Goal: Transaction & Acquisition: Obtain resource

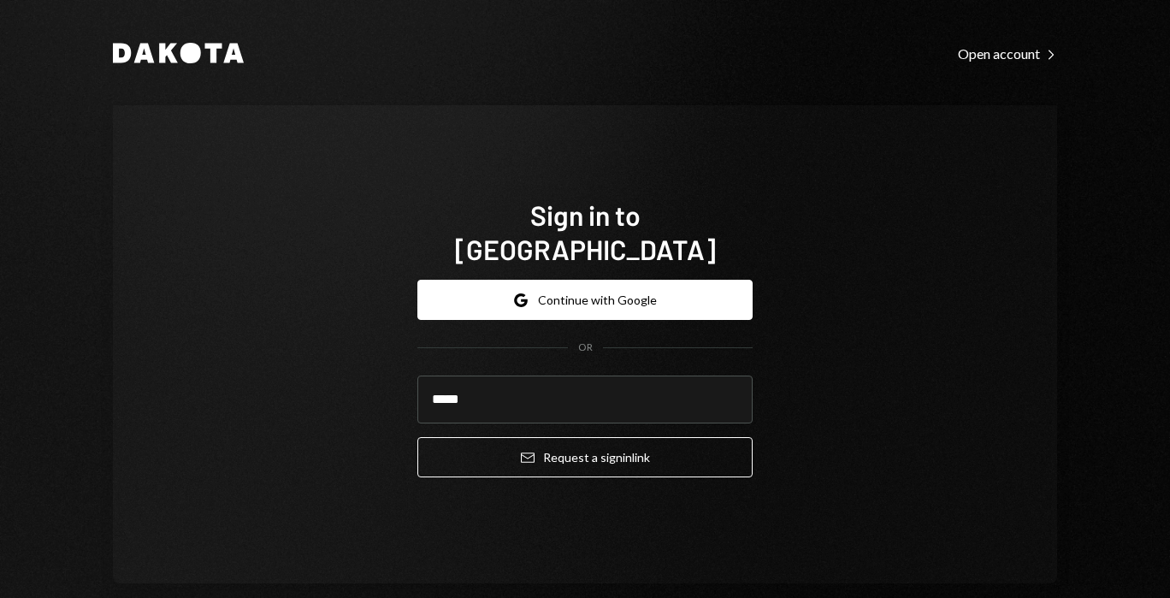
type input "**********"
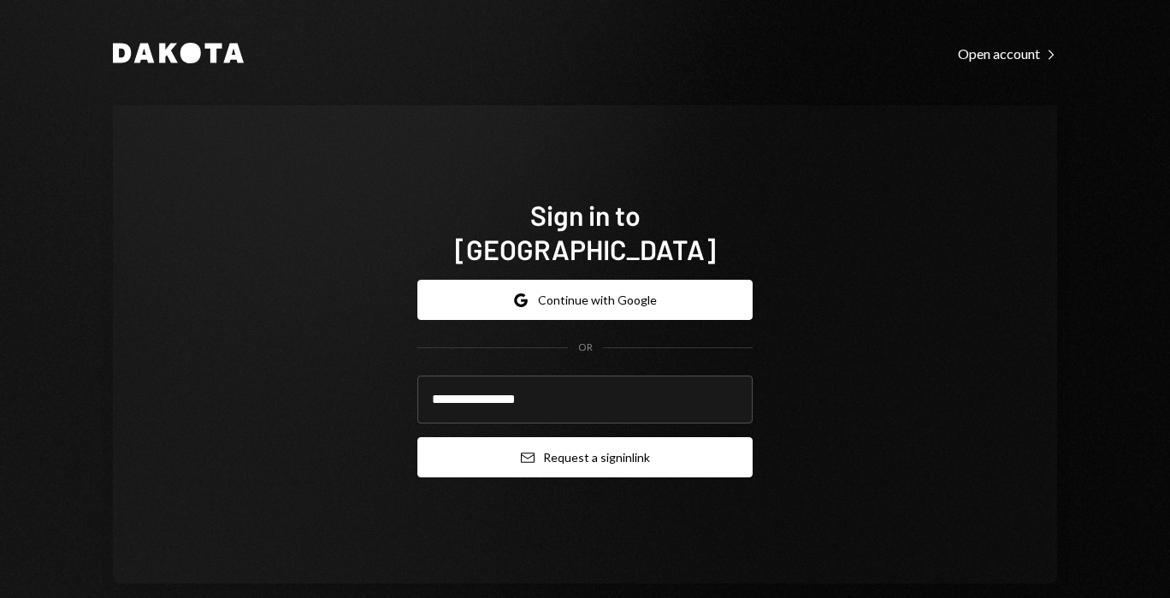
click at [518, 452] on button "Email Request a sign in link" at bounding box center [584, 457] width 335 height 40
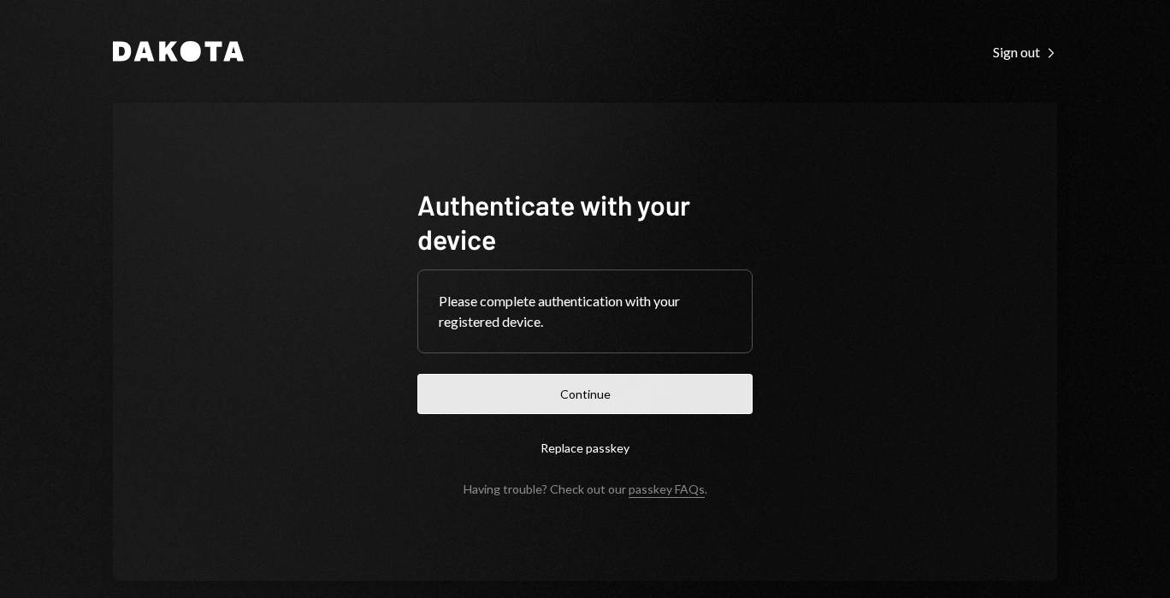
click at [485, 386] on button "Continue" at bounding box center [584, 394] width 335 height 40
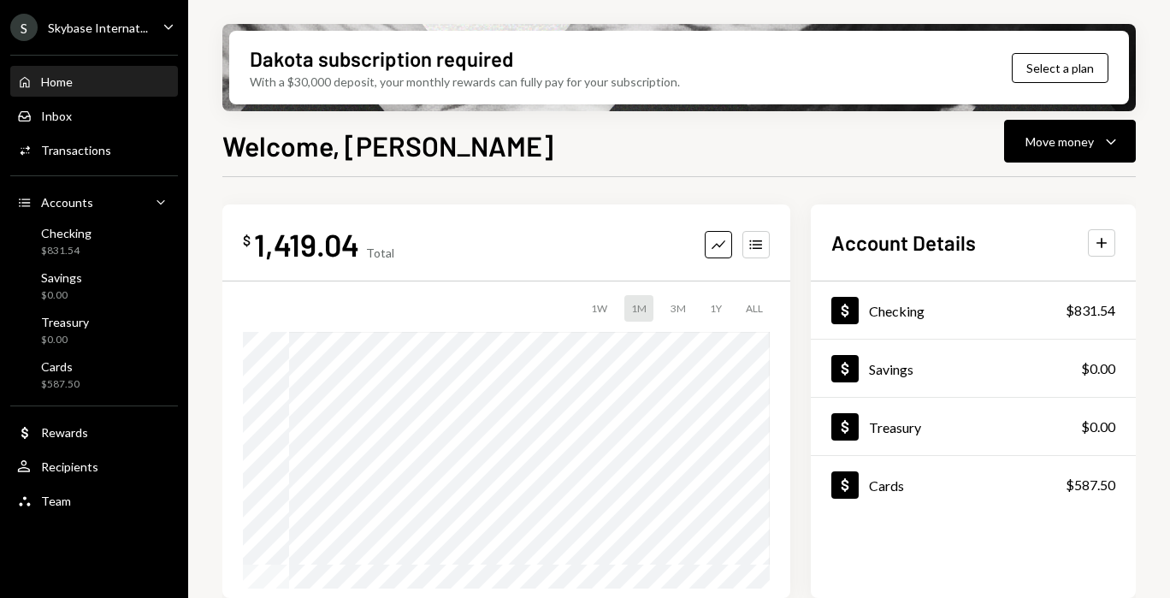
click at [157, 27] on div "S Skybase Internat... Caret Down" at bounding box center [94, 27] width 188 height 27
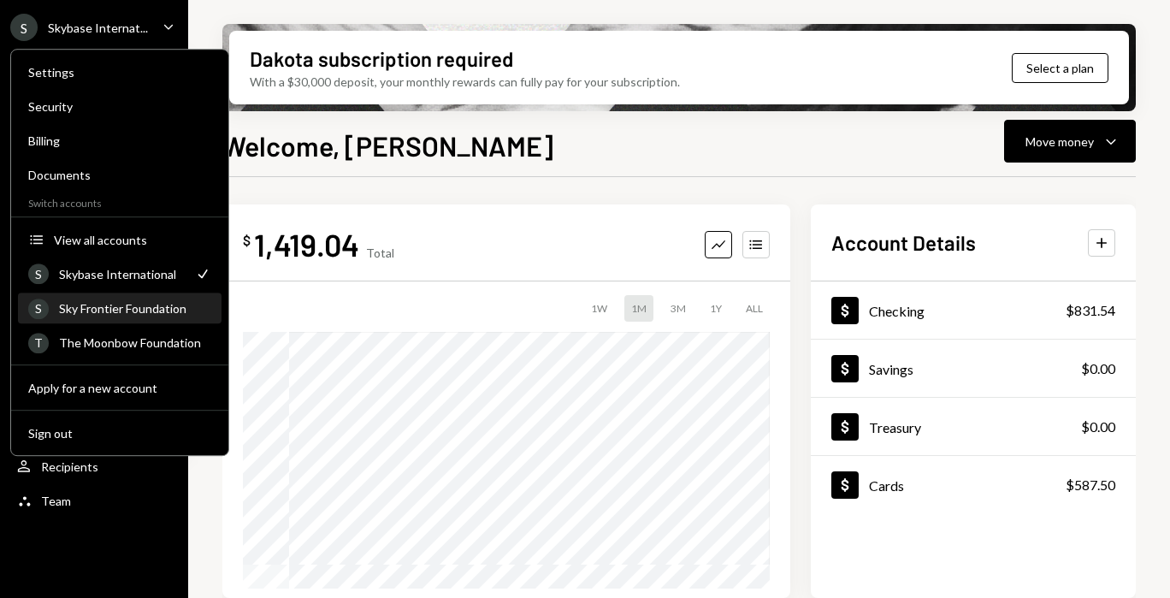
click at [150, 303] on div "Sky Frontier Foundation" at bounding box center [135, 308] width 152 height 15
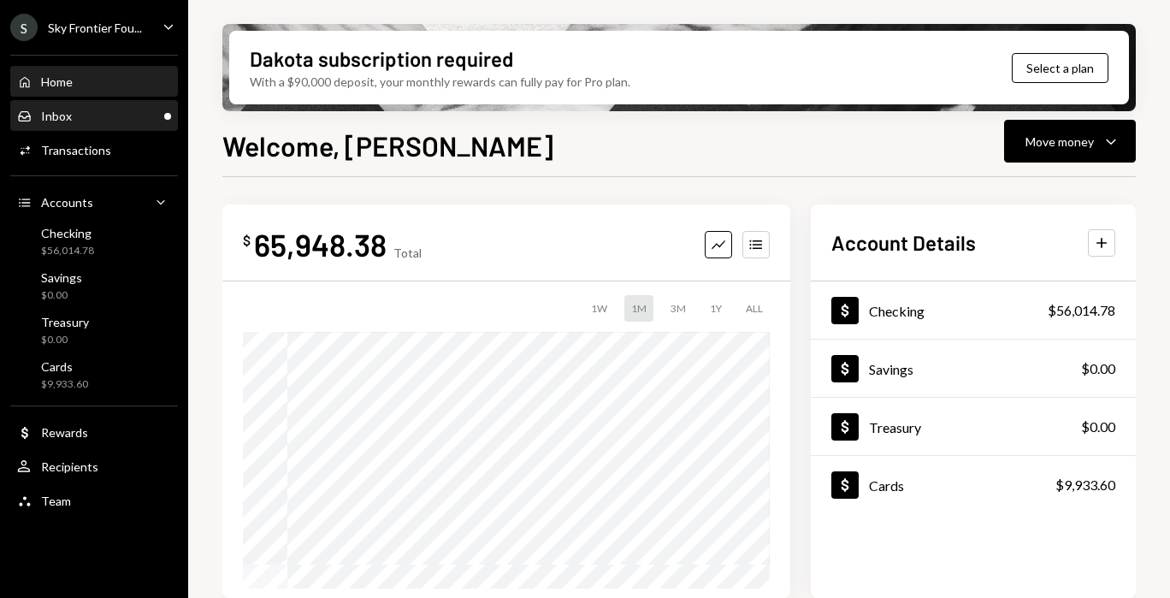
click at [150, 125] on div "Inbox Inbox" at bounding box center [94, 116] width 154 height 29
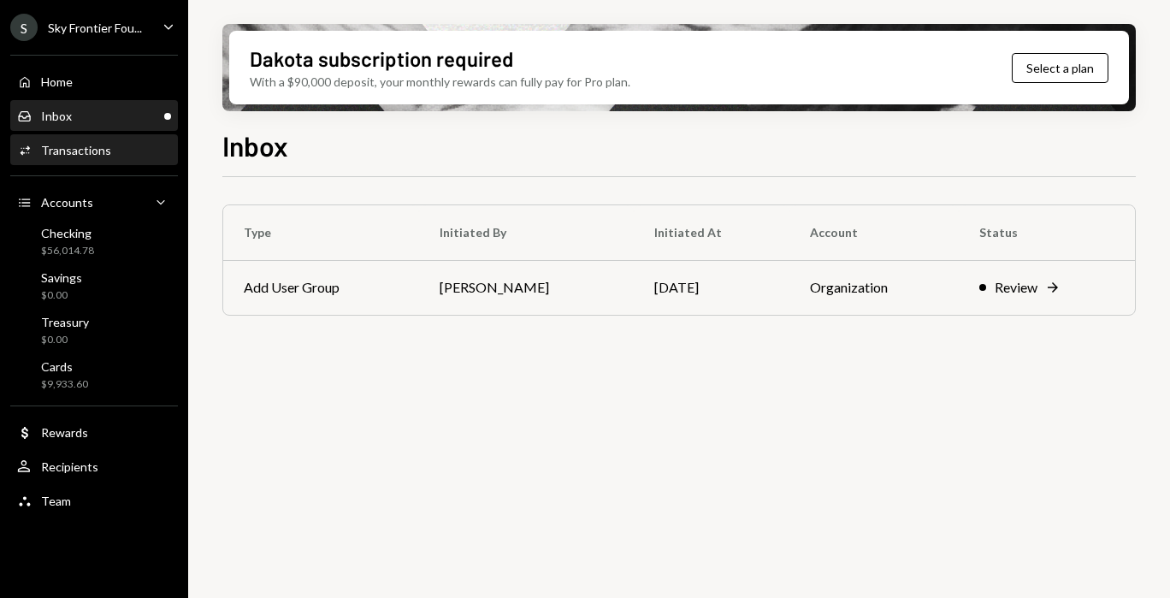
click at [139, 162] on div "Activities Transactions" at bounding box center [94, 150] width 154 height 29
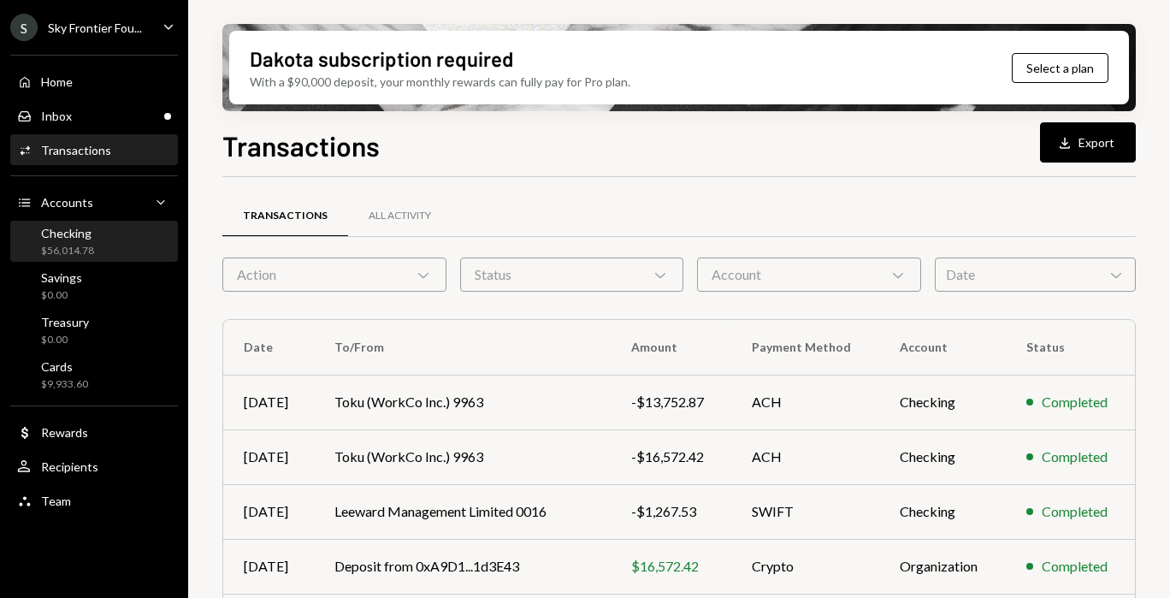
click at [121, 250] on div "Checking $56,014.78" at bounding box center [94, 242] width 154 height 32
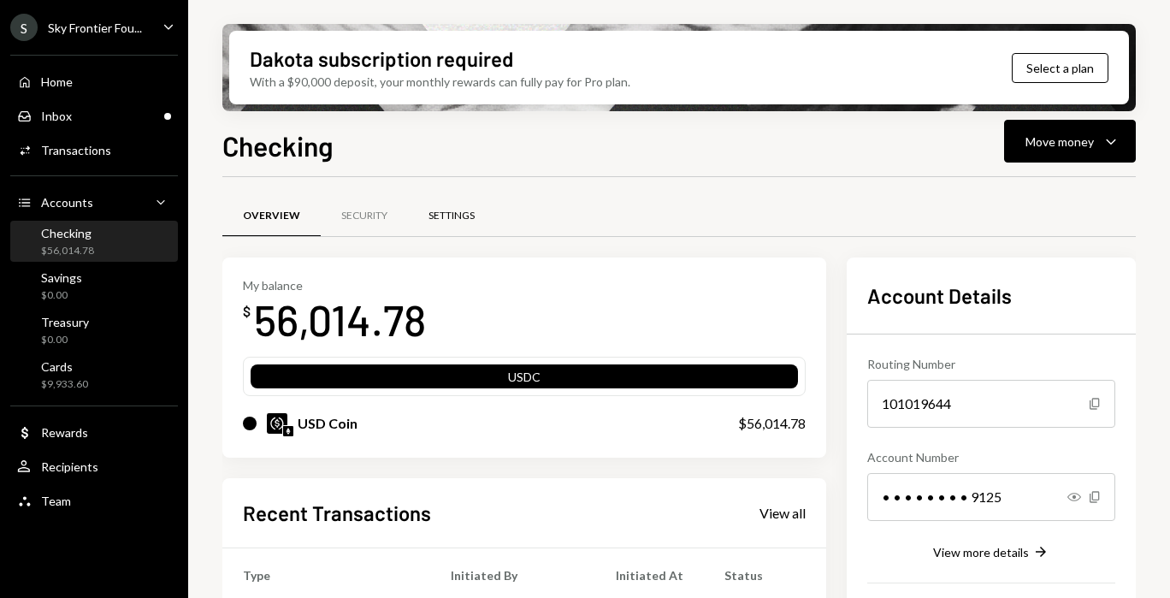
click at [455, 218] on div "Settings" at bounding box center [451, 216] width 46 height 15
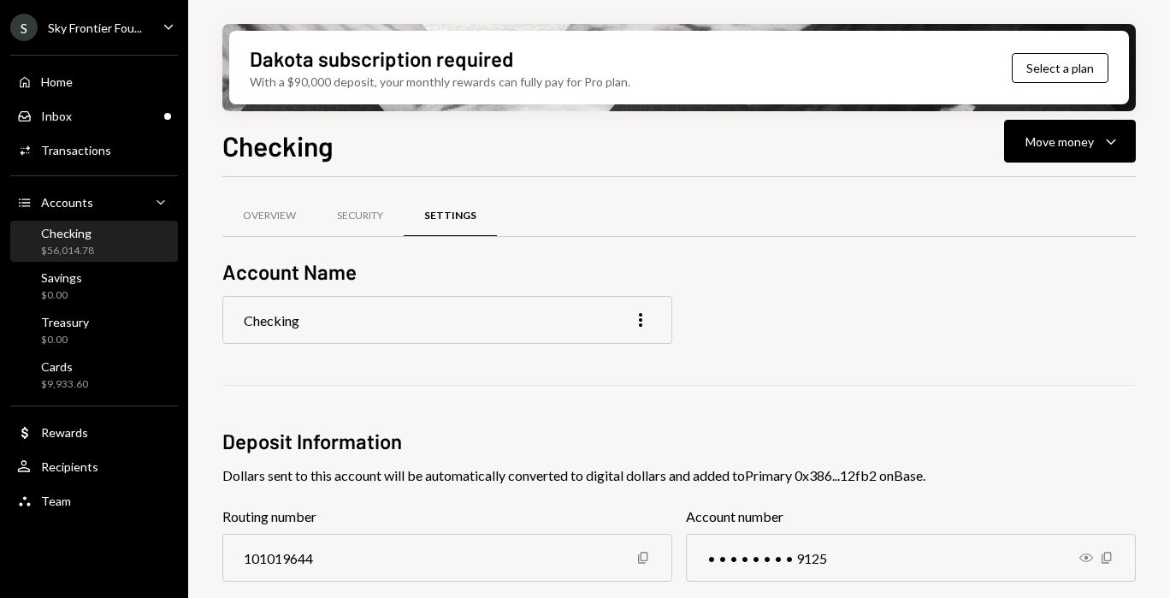
click at [111, 33] on div "Sky Frontier Fou..." at bounding box center [95, 28] width 94 height 15
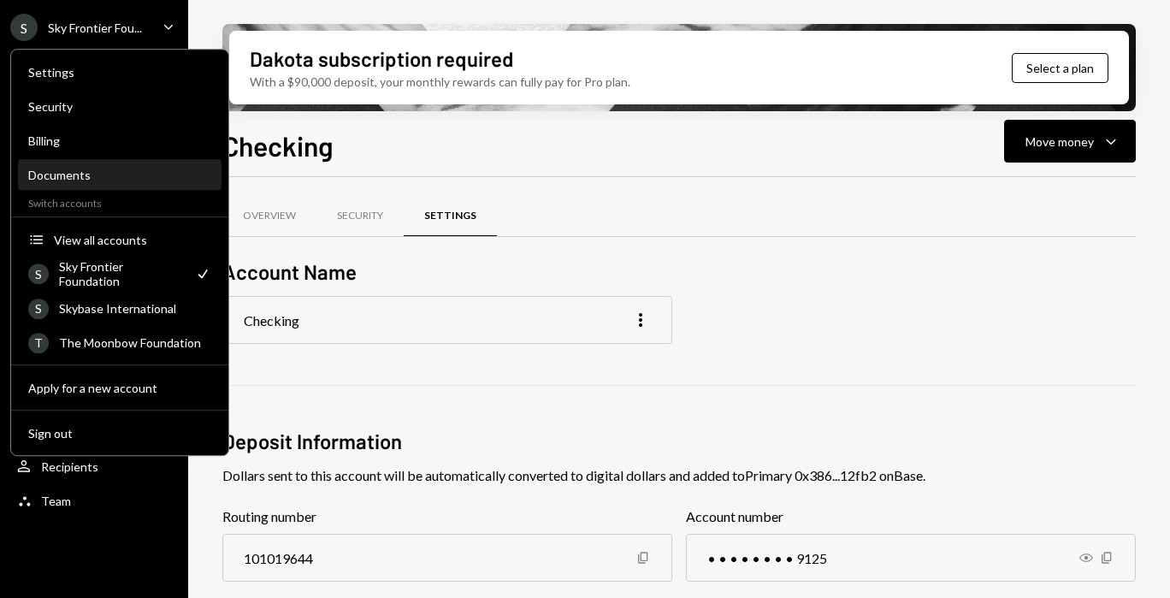
click at [122, 167] on div "Documents" at bounding box center [119, 175] width 183 height 29
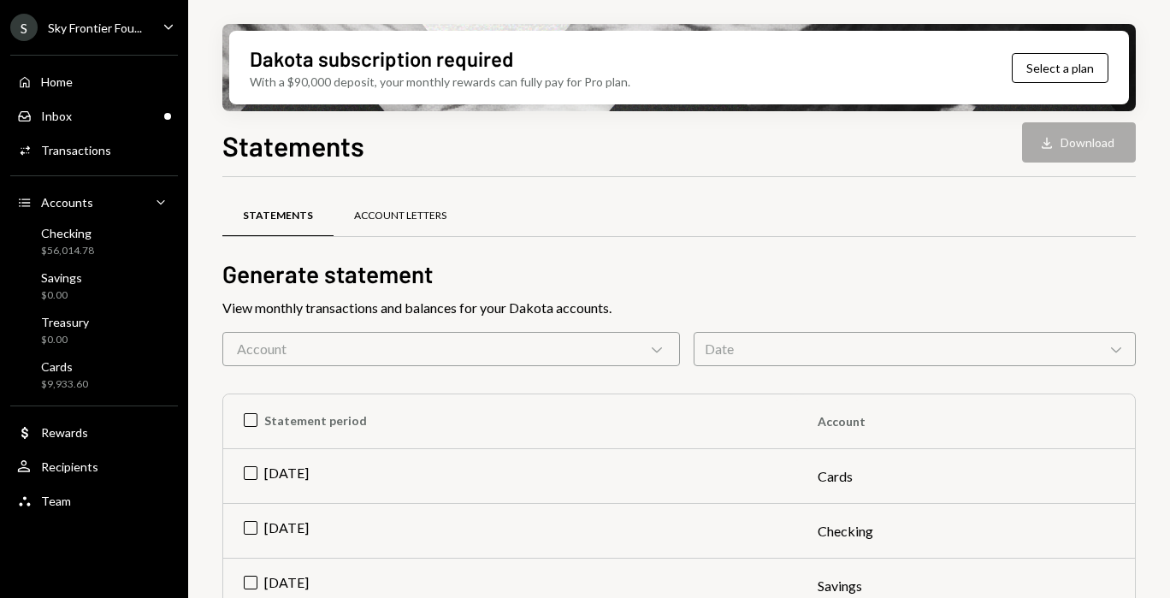
click at [371, 209] on div "Account Letters" at bounding box center [400, 216] width 92 height 15
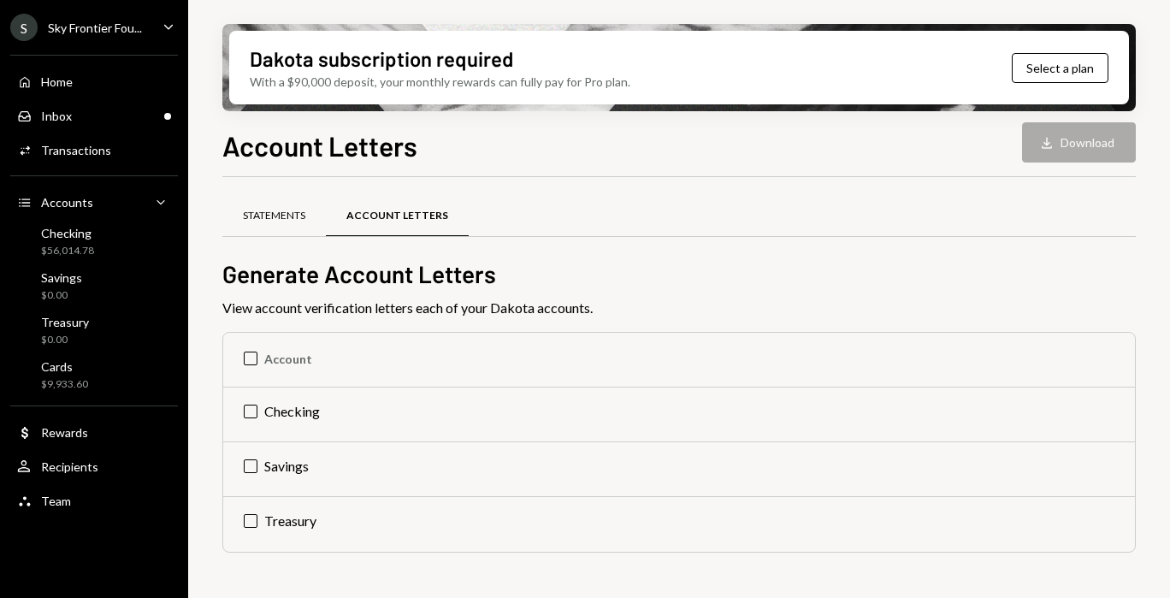
click at [293, 210] on div "Statements" at bounding box center [274, 216] width 62 height 15
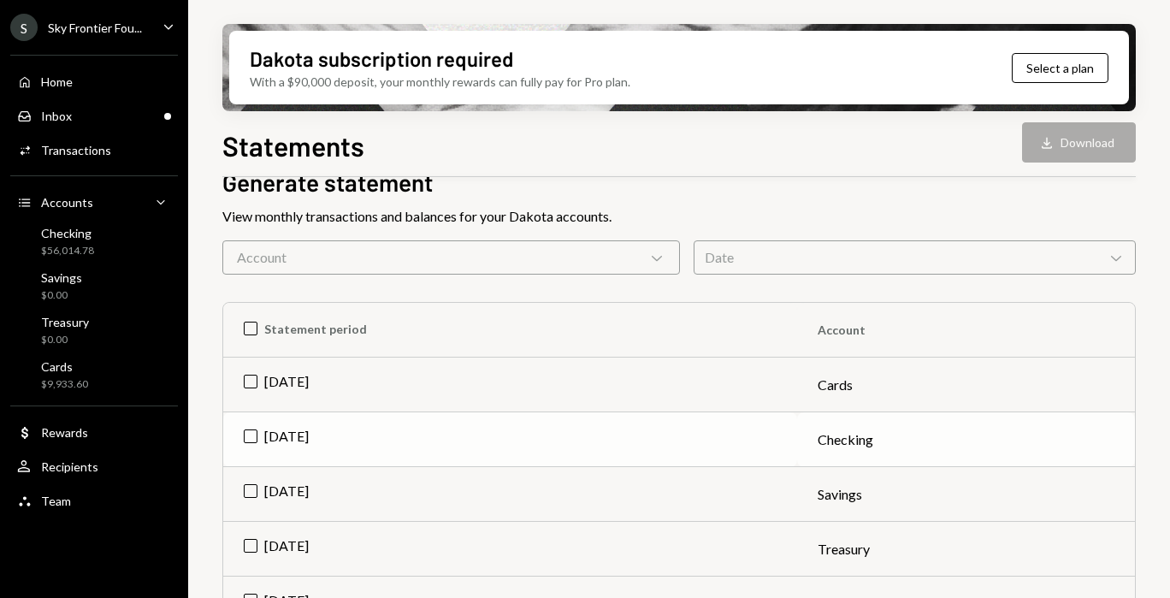
scroll to position [92, 0]
click at [257, 439] on td "Jul 2025" at bounding box center [510, 438] width 574 height 55
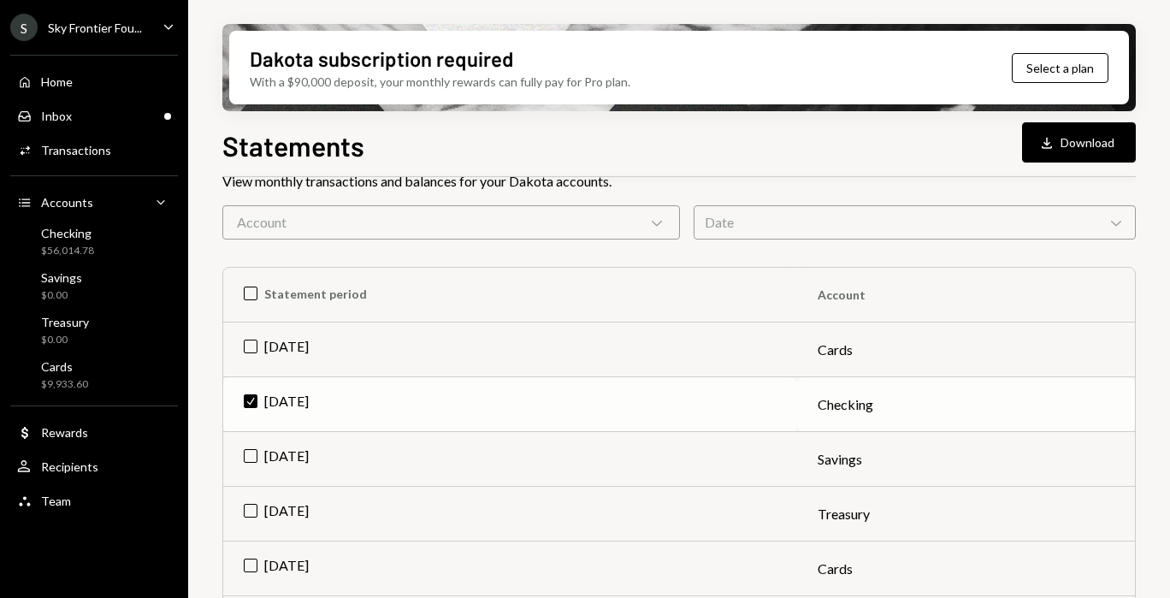
scroll to position [127, 0]
click at [1037, 144] on button "Download Download" at bounding box center [1079, 142] width 114 height 40
click at [252, 346] on td "Jul 2025" at bounding box center [510, 349] width 574 height 55
click at [253, 403] on td "Check Jul 2025" at bounding box center [510, 403] width 574 height 55
click at [251, 456] on td "Jul 2025" at bounding box center [510, 458] width 574 height 55
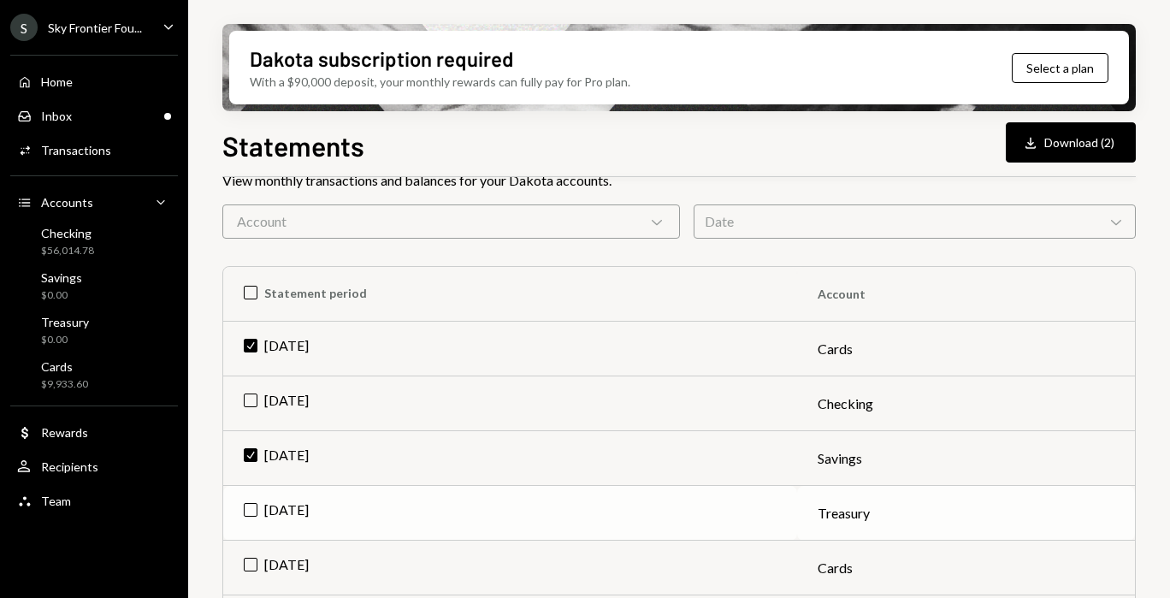
click at [256, 507] on td "Jul 2025" at bounding box center [510, 513] width 574 height 55
click at [1037, 147] on icon "Download" at bounding box center [1030, 142] width 17 height 17
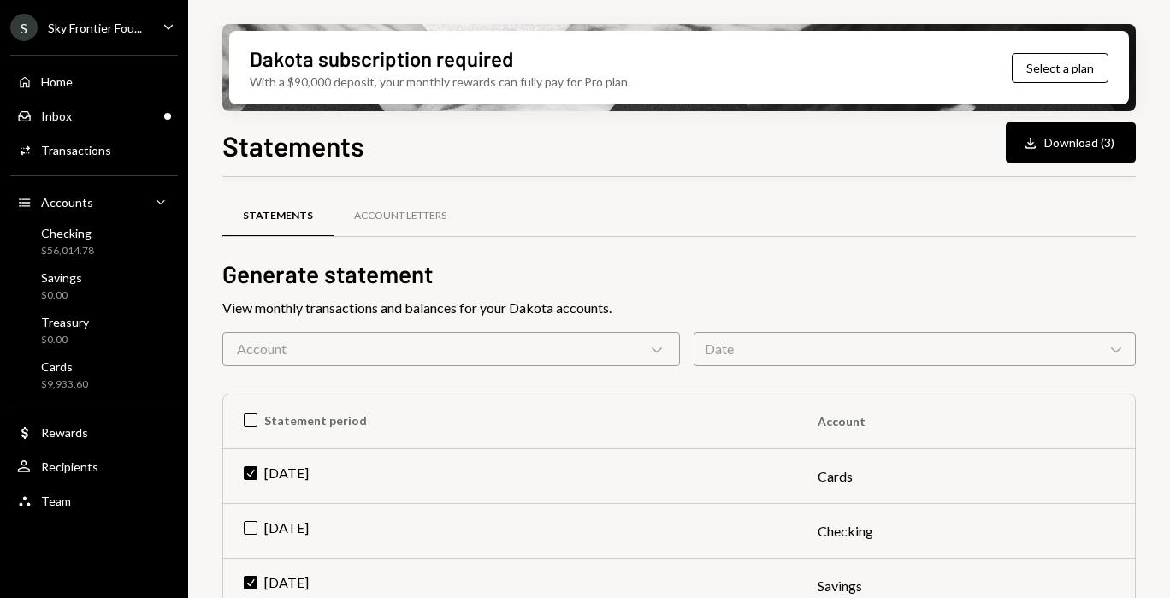
scroll to position [127, 0]
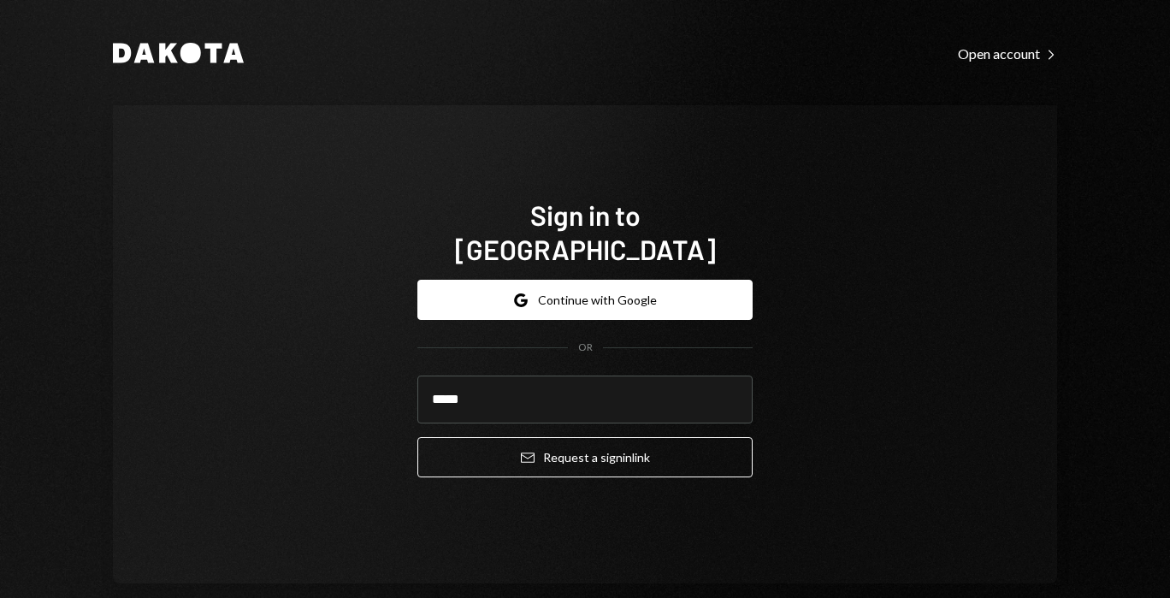
type input "**********"
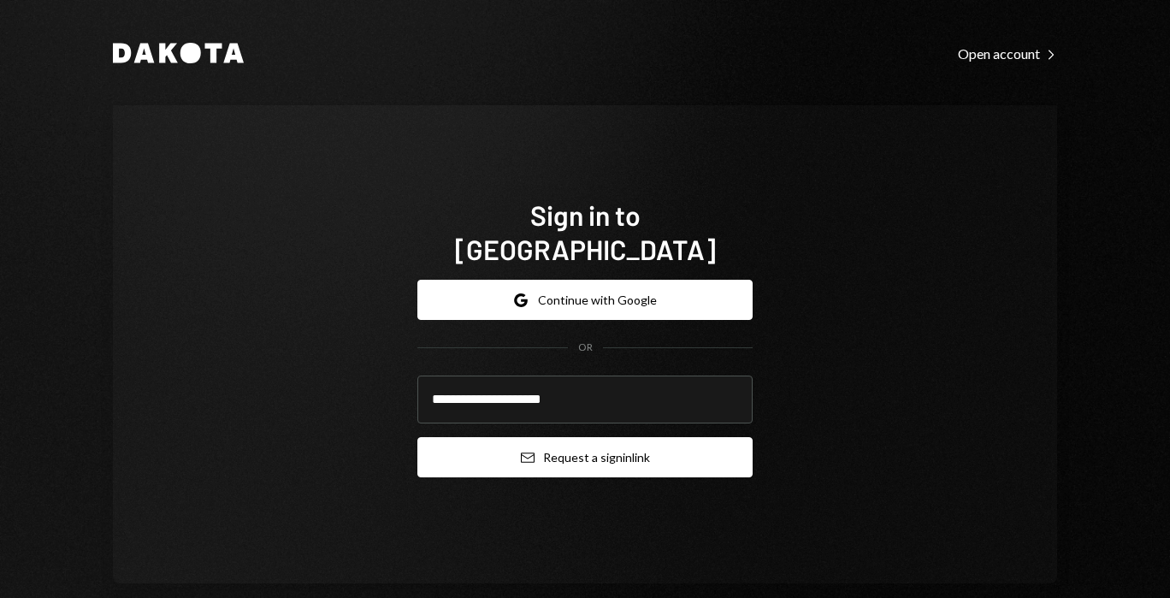
click at [510, 448] on button "Email Request a sign in link" at bounding box center [584, 457] width 335 height 40
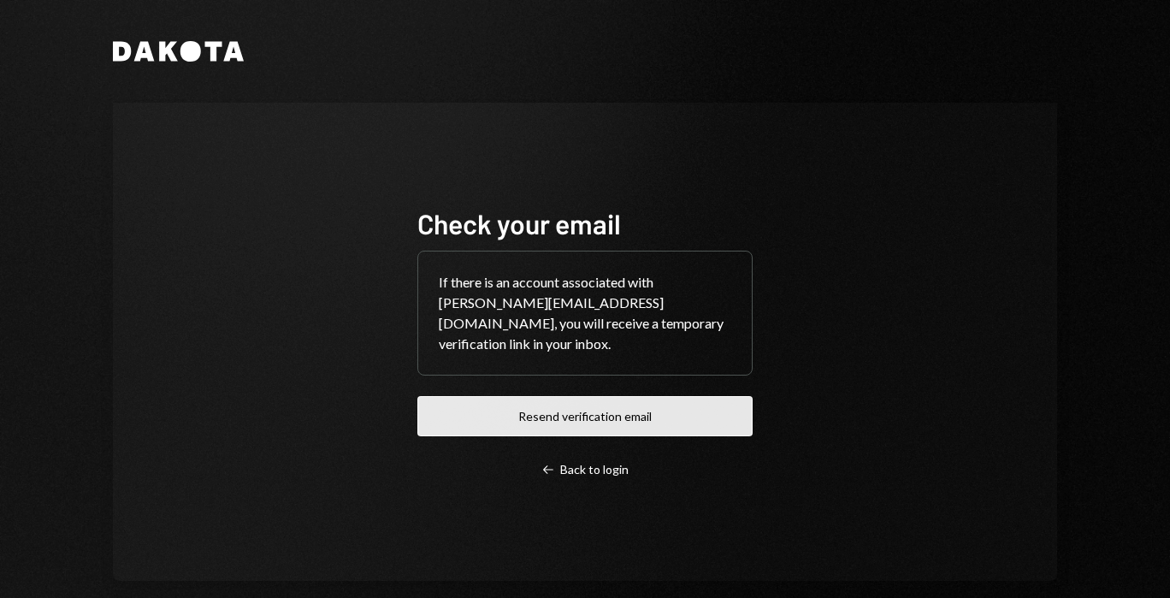
click at [510, 418] on button "Resend verification email" at bounding box center [584, 416] width 335 height 40
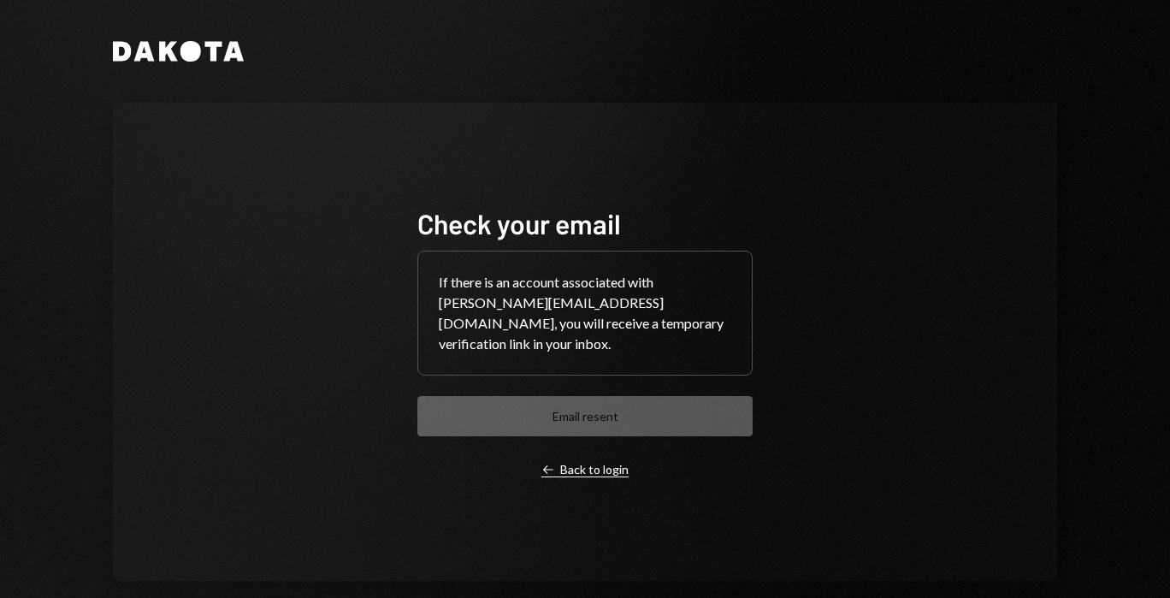
click at [558, 462] on div "Left Arrow Back to login" at bounding box center [584, 469] width 87 height 15
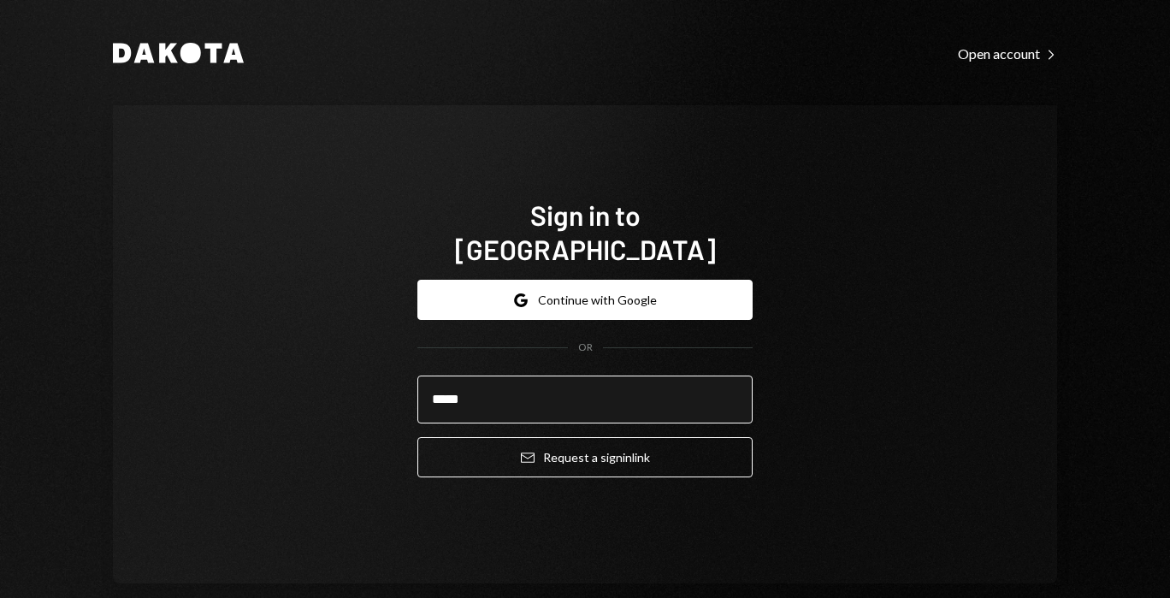
type input "**********"
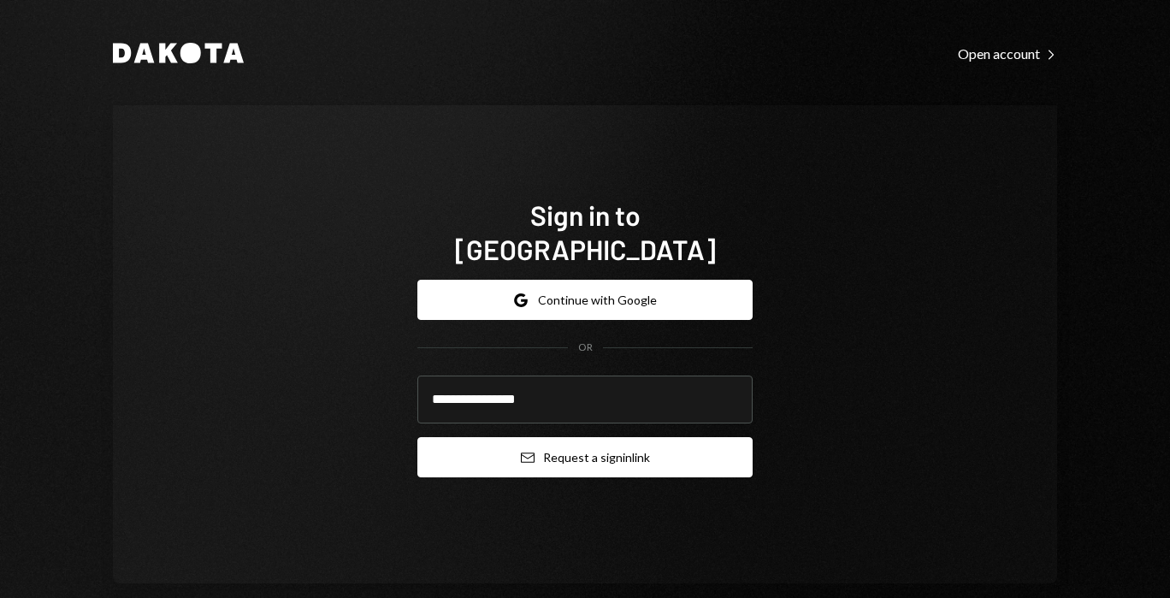
click at [552, 437] on button "Email Request a sign in link" at bounding box center [584, 457] width 335 height 40
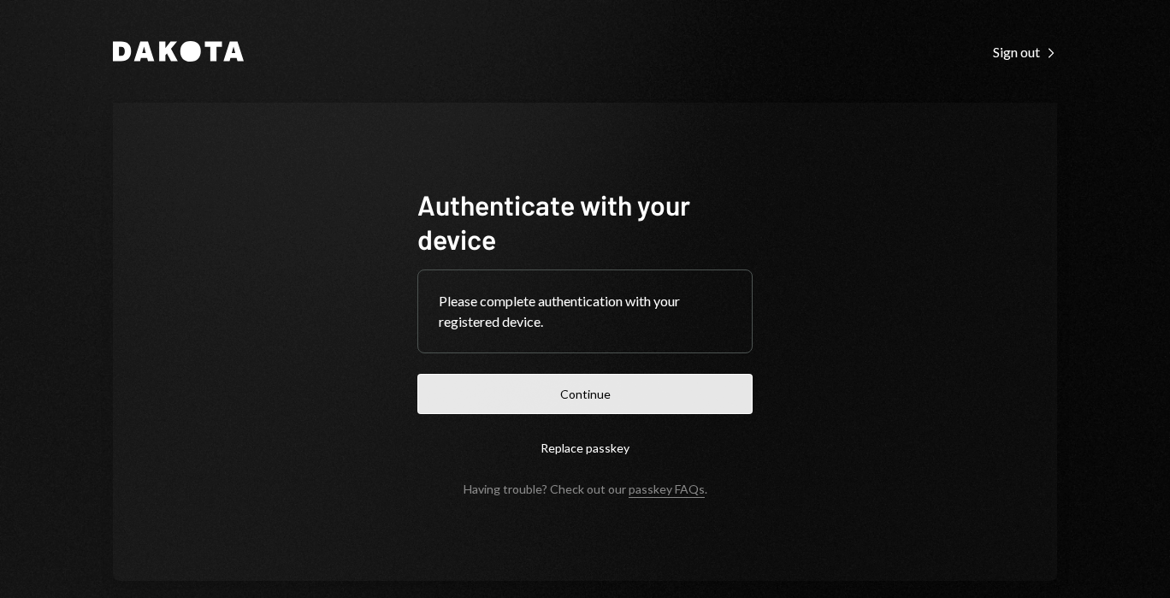
click at [445, 396] on button "Continue" at bounding box center [584, 394] width 335 height 40
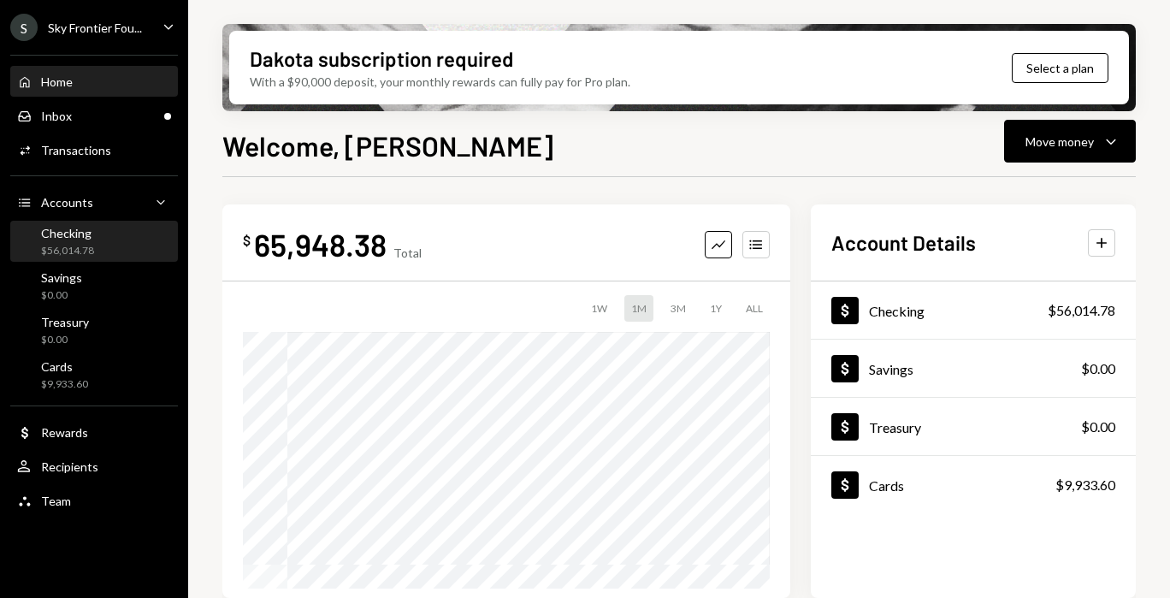
click at [97, 251] on div "Checking $56,014.78" at bounding box center [94, 242] width 154 height 32
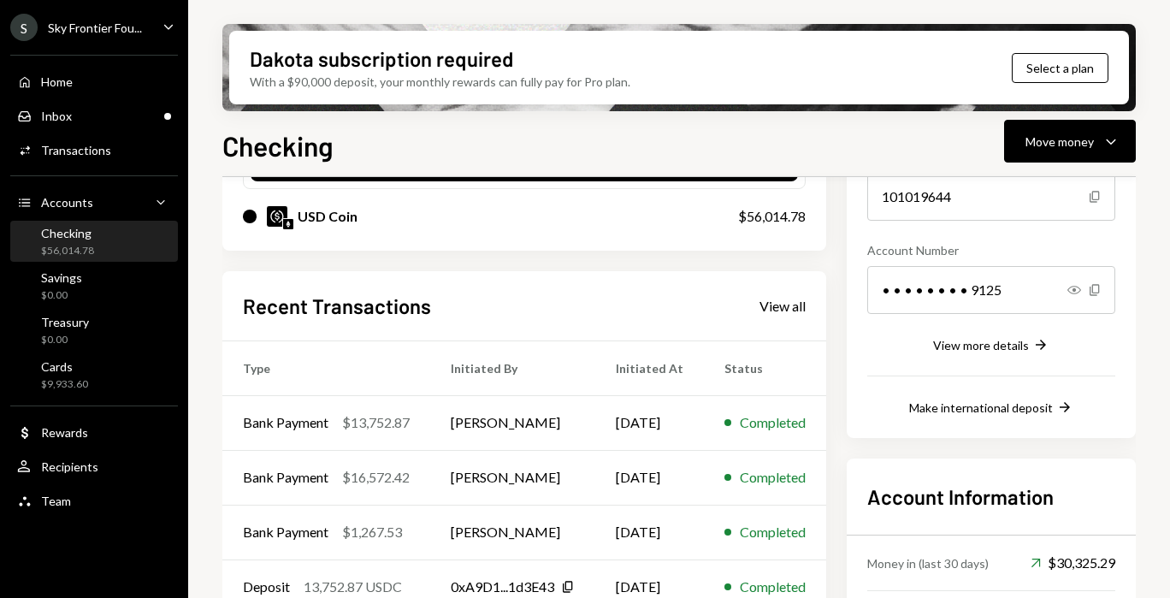
scroll to position [330, 0]
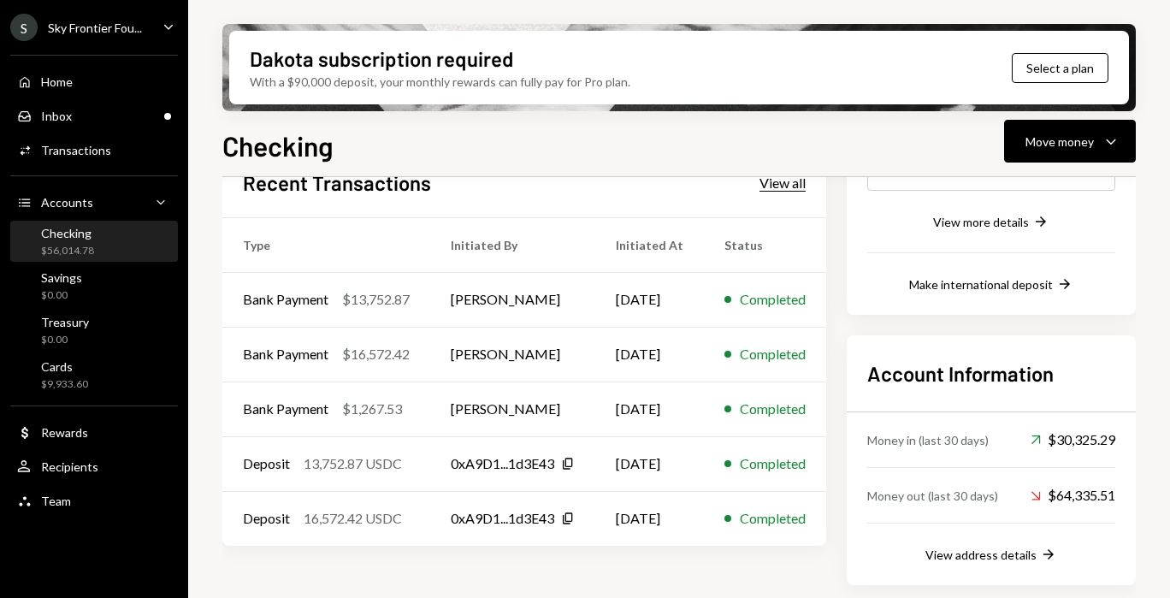
click at [800, 186] on div "View all" at bounding box center [782, 182] width 46 height 17
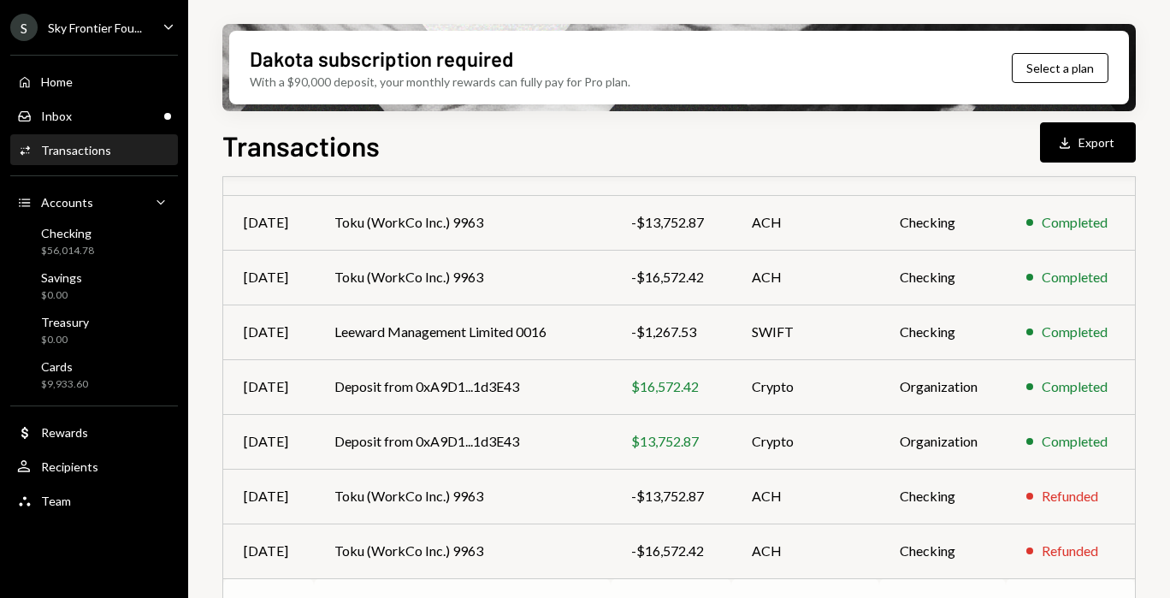
scroll to position [375, 0]
